Goal: Navigation & Orientation: Find specific page/section

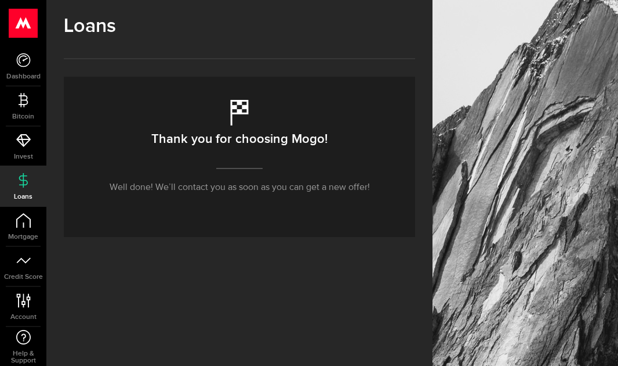
click at [262, 187] on p "Well done! We’ll contact you as soon as you can get a new offer!" at bounding box center [240, 187] width 261 height 14
click at [14, 172] on link "Loans" at bounding box center [23, 186] width 46 height 39
click at [21, 265] on icon at bounding box center [23, 260] width 15 height 15
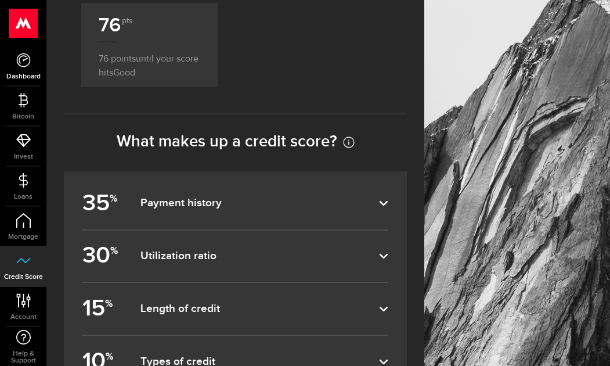
click at [30, 68] on link "Dashboard" at bounding box center [23, 65] width 46 height 39
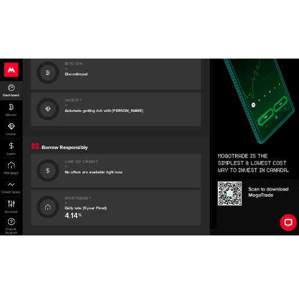
scroll to position [580, 0]
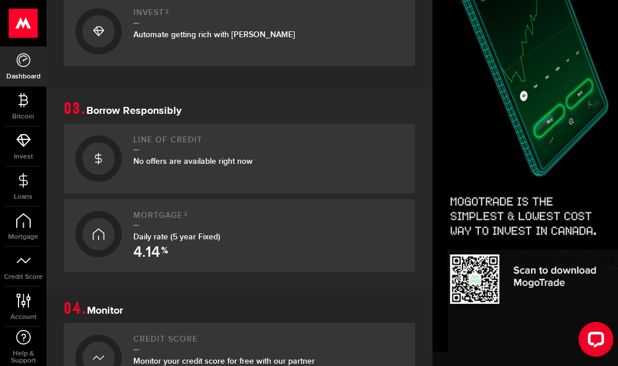
click at [309, 182] on div "Line of credit No offers are available right now" at bounding box center [268, 158] width 270 height 46
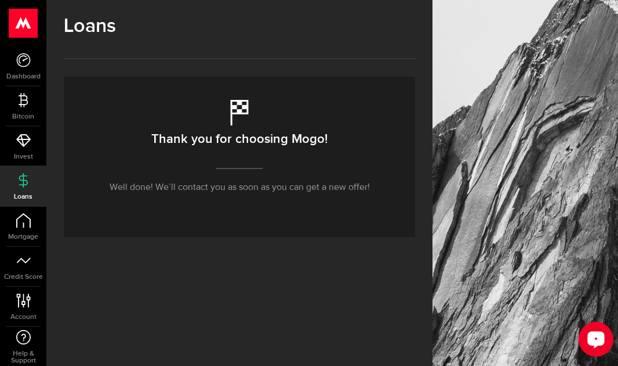
click at [605, 327] on button "Open LiveChat chat widget" at bounding box center [596, 338] width 35 height 35
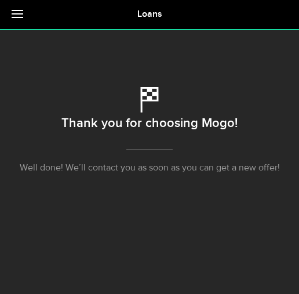
click at [61, 103] on div "Thank you for choosing Mogo! Well done! We’ll contact you as soon as you can ge…" at bounding box center [150, 111] width 282 height 165
click at [49, 106] on div "Thank you for choosing Mogo! Well done! We’ll contact you as soon as you can ge…" at bounding box center [150, 111] width 282 height 165
